Goal: Information Seeking & Learning: Find specific fact

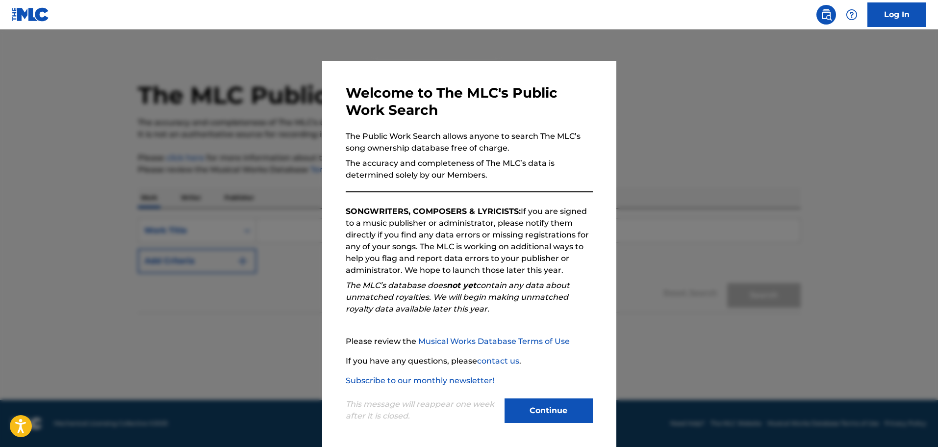
click at [560, 407] on button "Continue" at bounding box center [548, 410] width 88 height 25
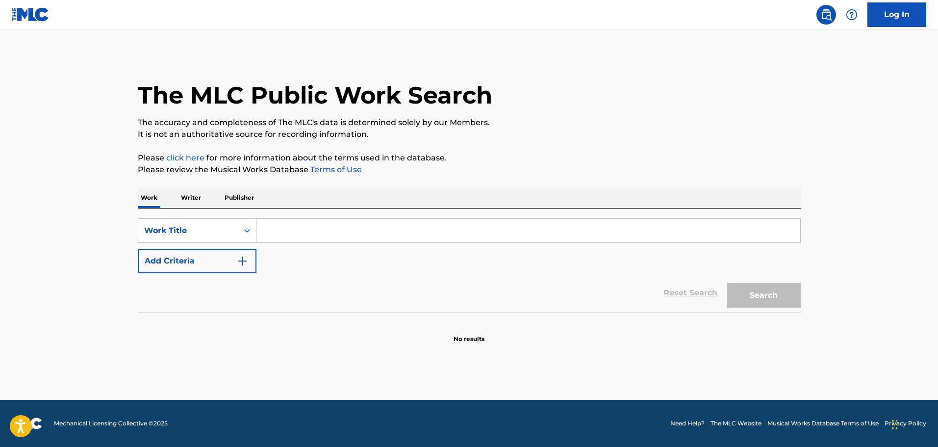
click at [307, 225] on input "Search Form" at bounding box center [528, 231] width 544 height 24
click at [299, 228] on input "Search Form" at bounding box center [528, 231] width 544 height 24
click at [309, 231] on input "Search Form" at bounding box center [528, 231] width 544 height 24
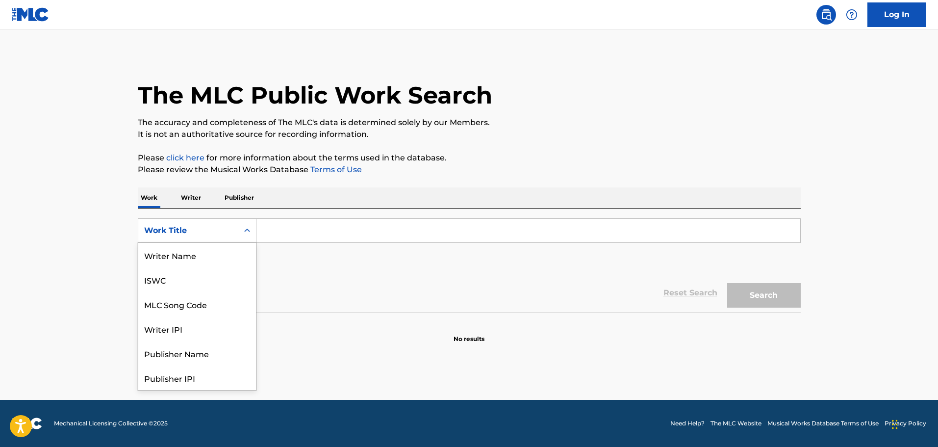
click at [241, 230] on div "Search Form" at bounding box center [247, 231] width 18 height 18
click at [196, 328] on div "Publisher IPI" at bounding box center [197, 328] width 118 height 25
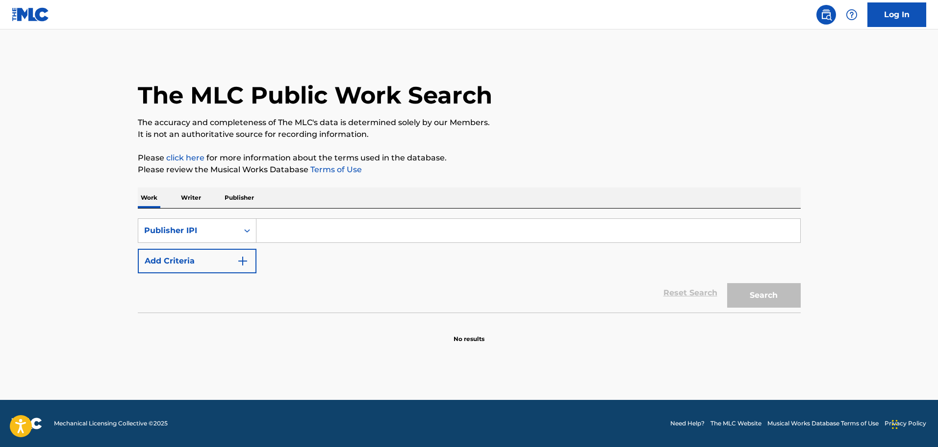
click at [310, 233] on input "Search Form" at bounding box center [528, 231] width 544 height 24
type input "00741003789"
click at [727, 283] on button "Search" at bounding box center [764, 295] width 74 height 25
click at [240, 227] on div "Search Form" at bounding box center [247, 231] width 18 height 18
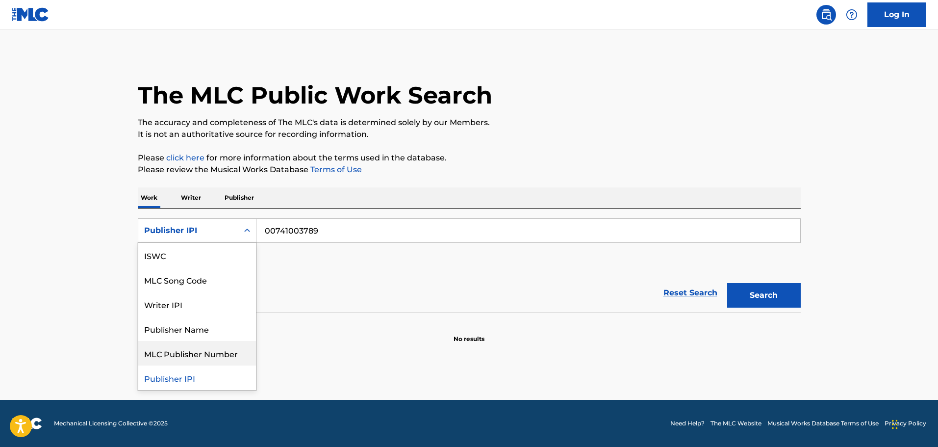
click at [203, 350] on div "MLC Publisher Number" at bounding box center [197, 353] width 118 height 25
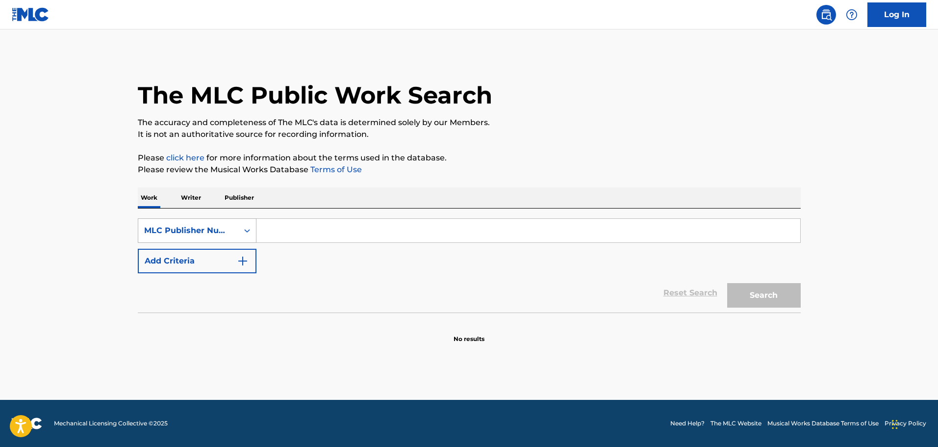
click at [225, 230] on div "MLC Publisher Number" at bounding box center [188, 231] width 88 height 12
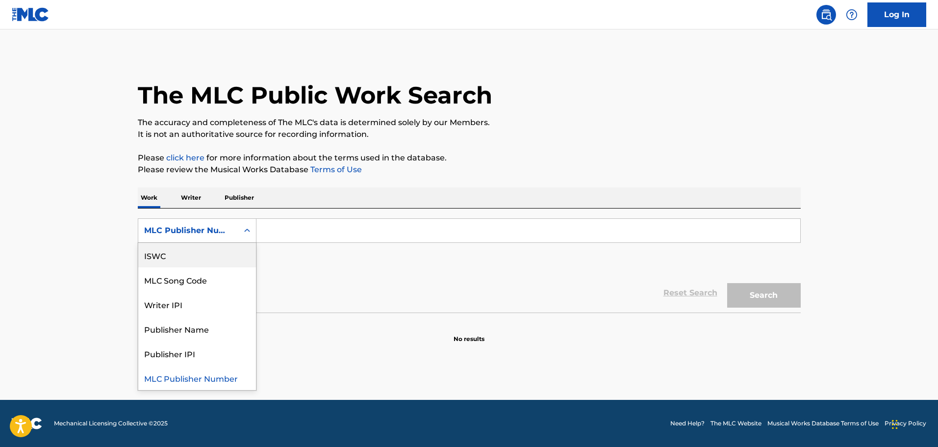
click at [179, 260] on div "ISWC" at bounding box center [197, 255] width 118 height 25
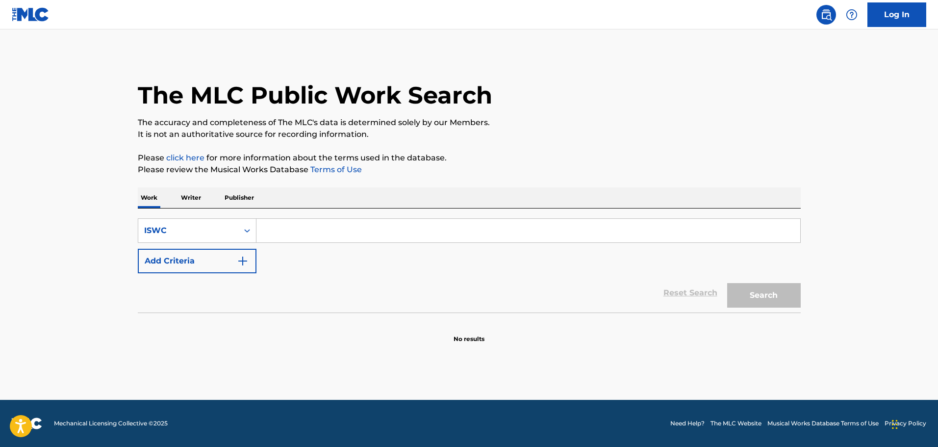
click at [291, 235] on input "Search Form" at bounding box center [528, 231] width 544 height 24
click at [784, 298] on button "Search" at bounding box center [764, 295] width 74 height 25
click at [275, 230] on input "T-000675179-6" at bounding box center [528, 231] width 544 height 24
click at [314, 227] on input "T000675179-6" at bounding box center [528, 231] width 544 height 24
type input "T0006751796"
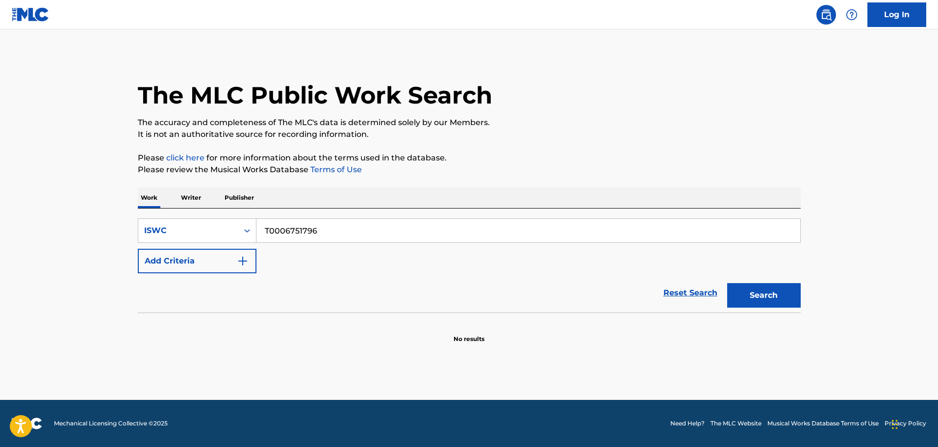
click at [776, 289] on button "Search" at bounding box center [764, 295] width 74 height 25
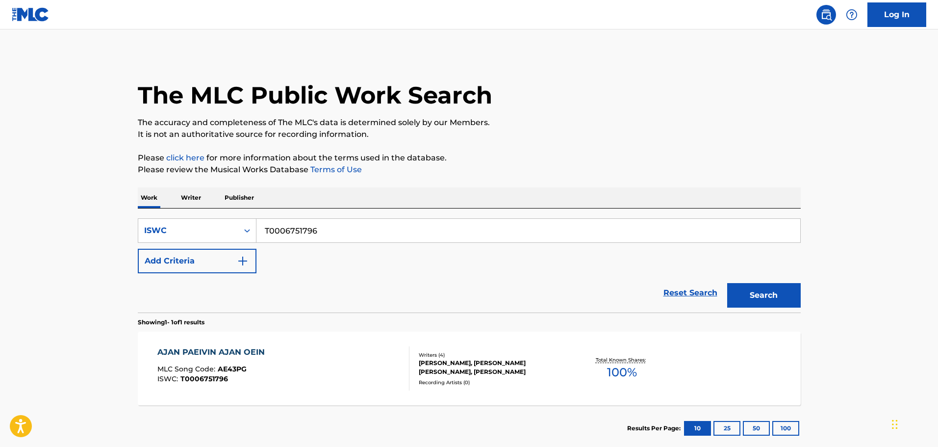
click at [240, 351] on div "AJAN PAEIVIN AJAN OEIN" at bounding box center [213, 352] width 112 height 12
